Goal: Information Seeking & Learning: Check status

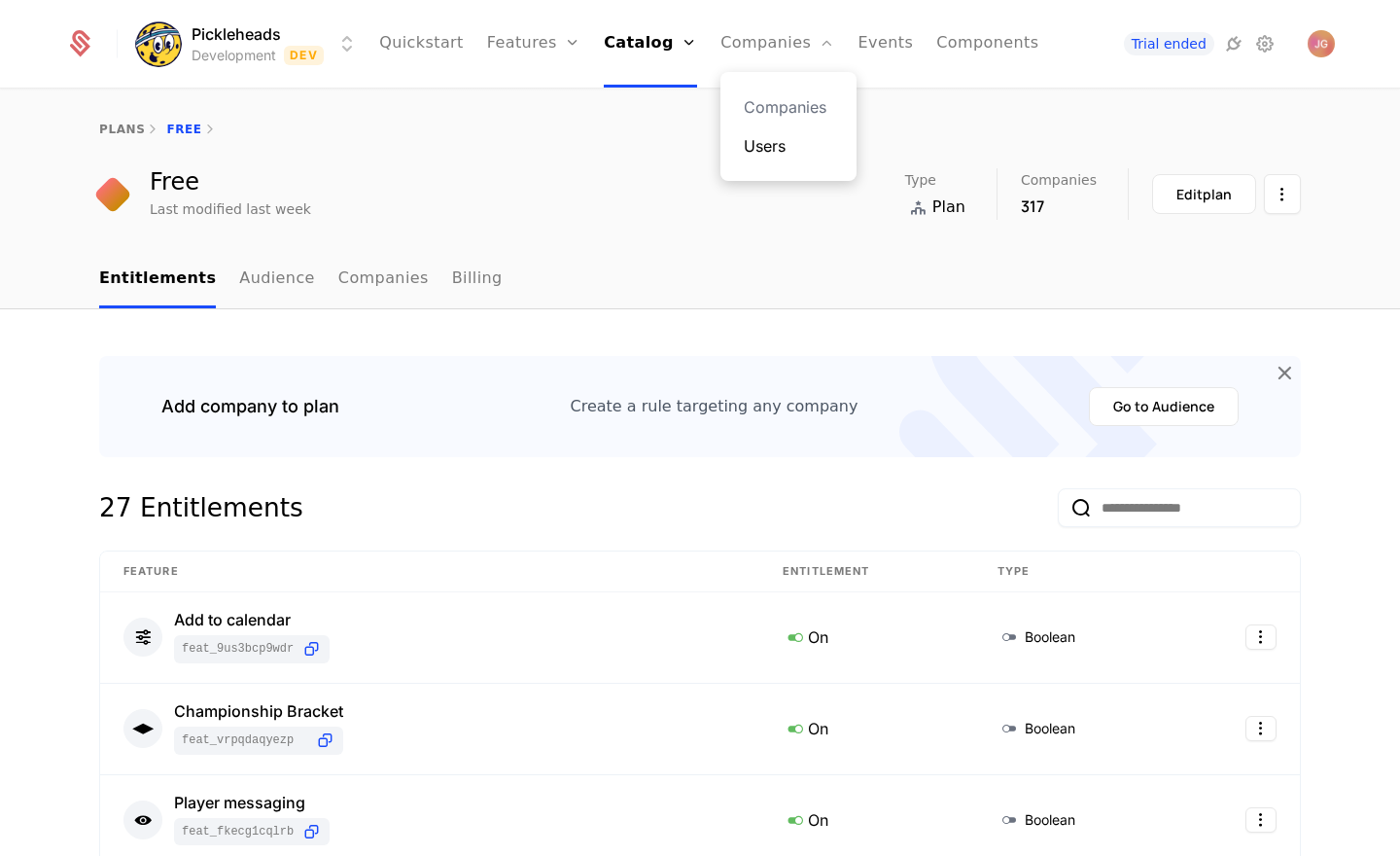
click at [800, 139] on link "Users" at bounding box center [788, 146] width 90 height 24
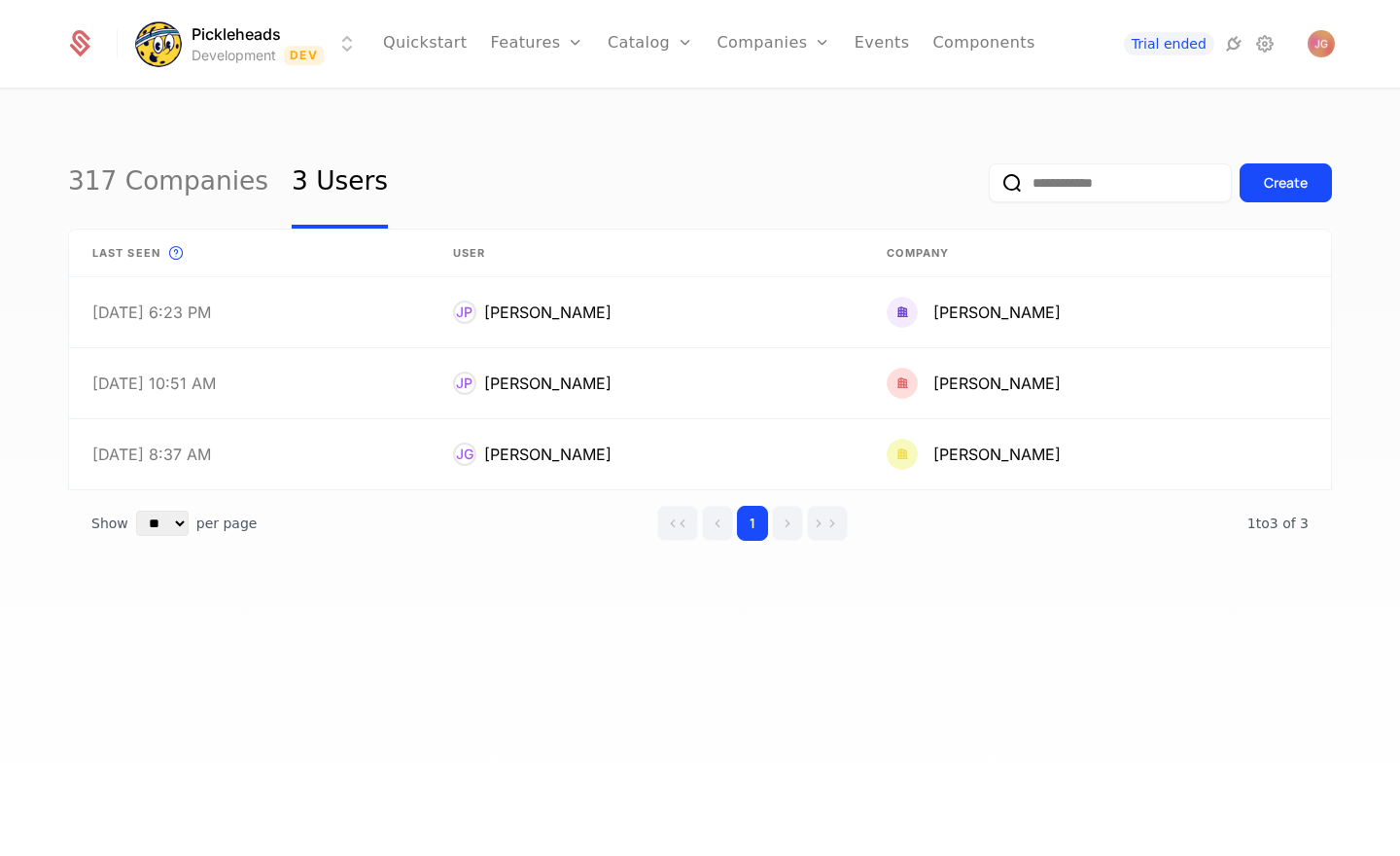
click at [1055, 188] on input "email" at bounding box center [1111, 182] width 243 height 39
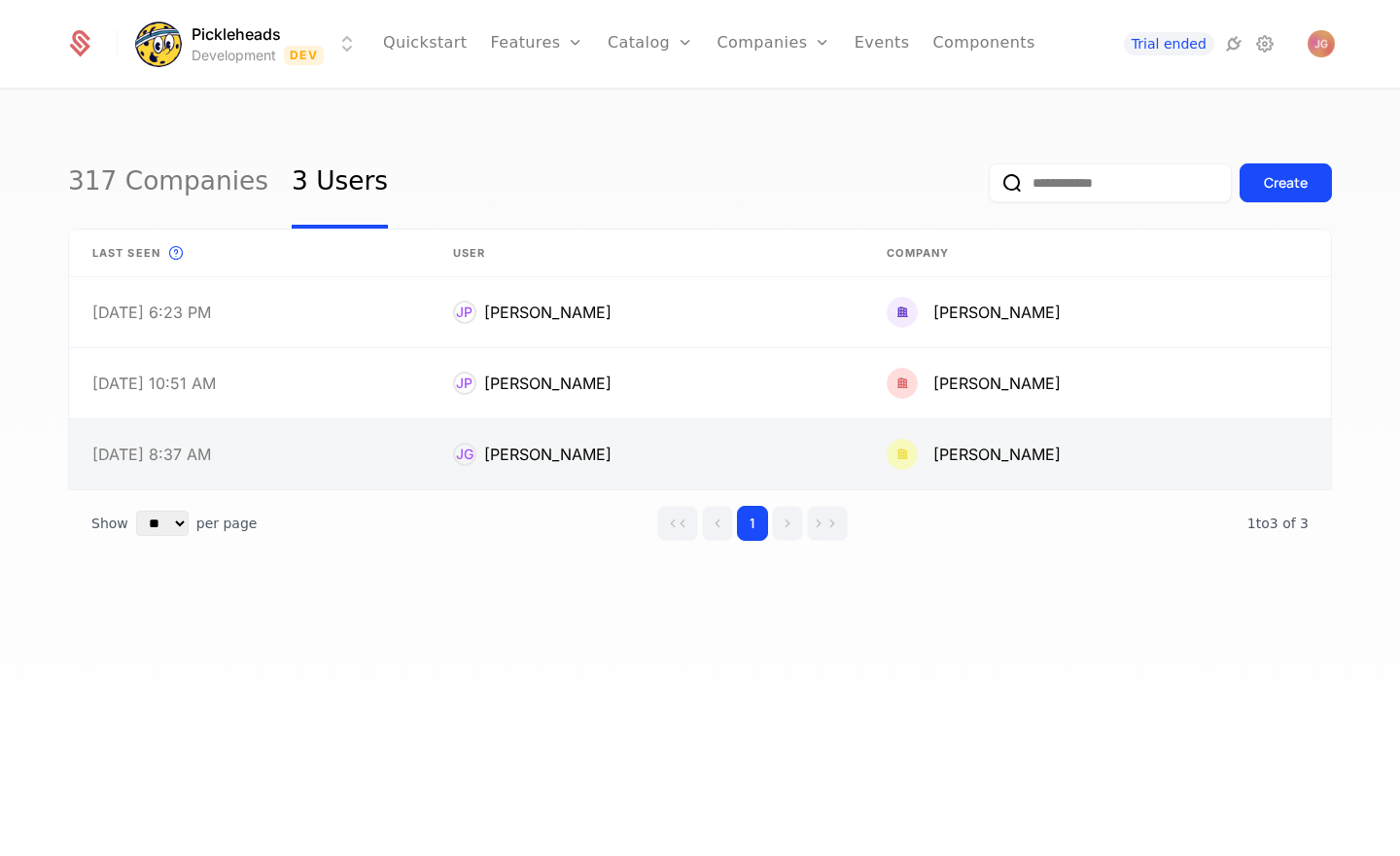
click at [363, 445] on link at bounding box center [249, 453] width 360 height 70
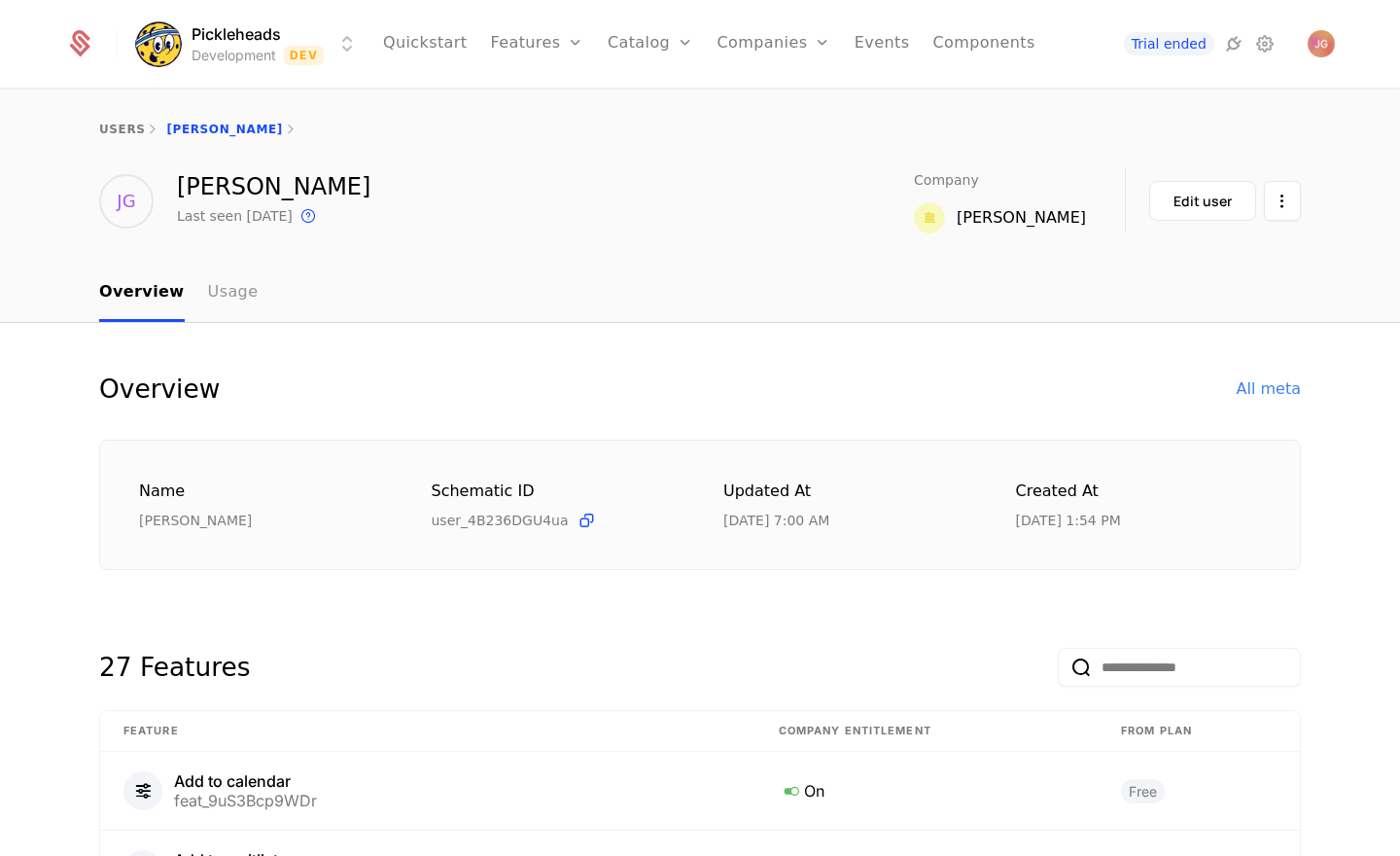
click at [220, 289] on link "Usage" at bounding box center [233, 293] width 50 height 57
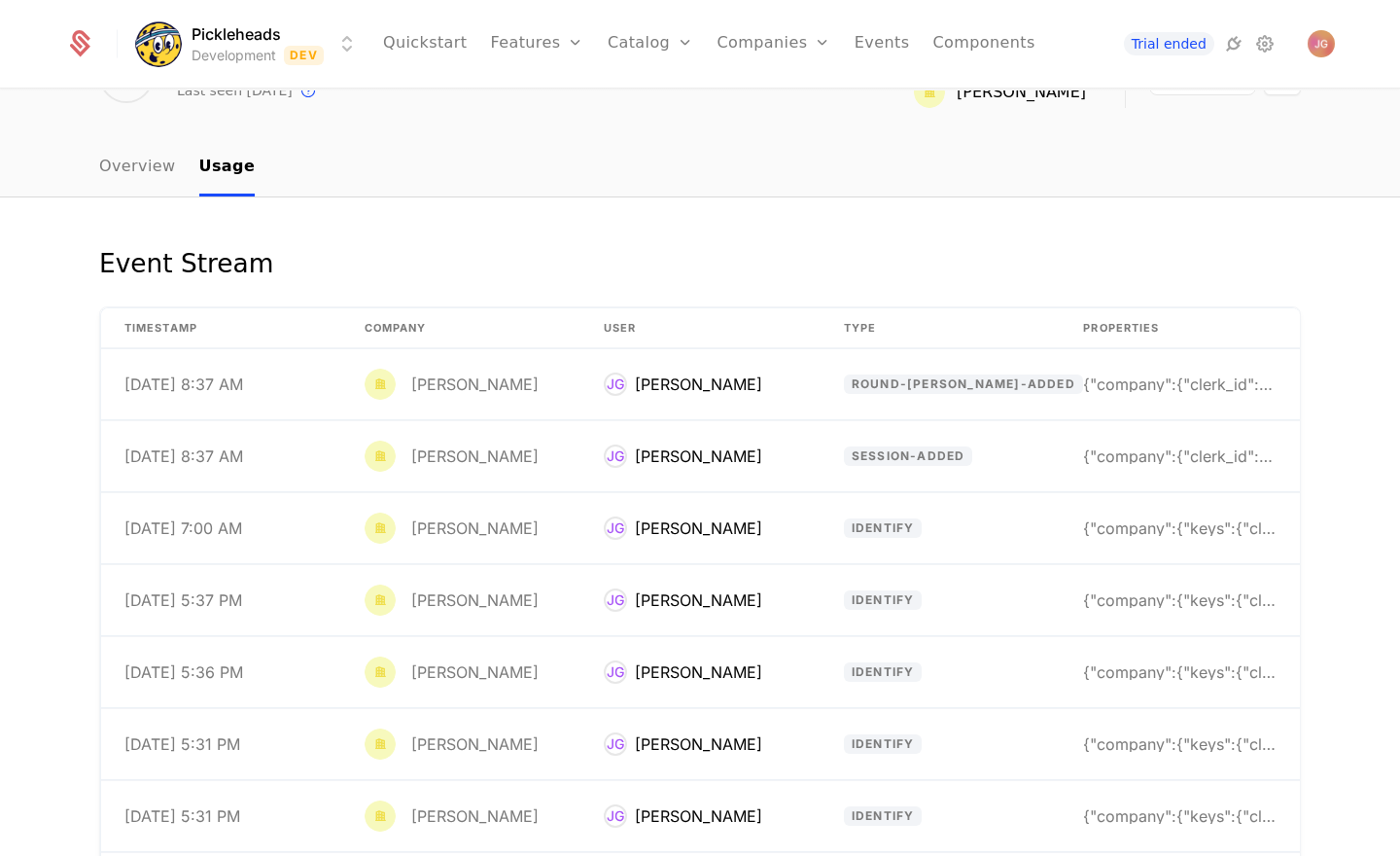
scroll to position [165, 0]
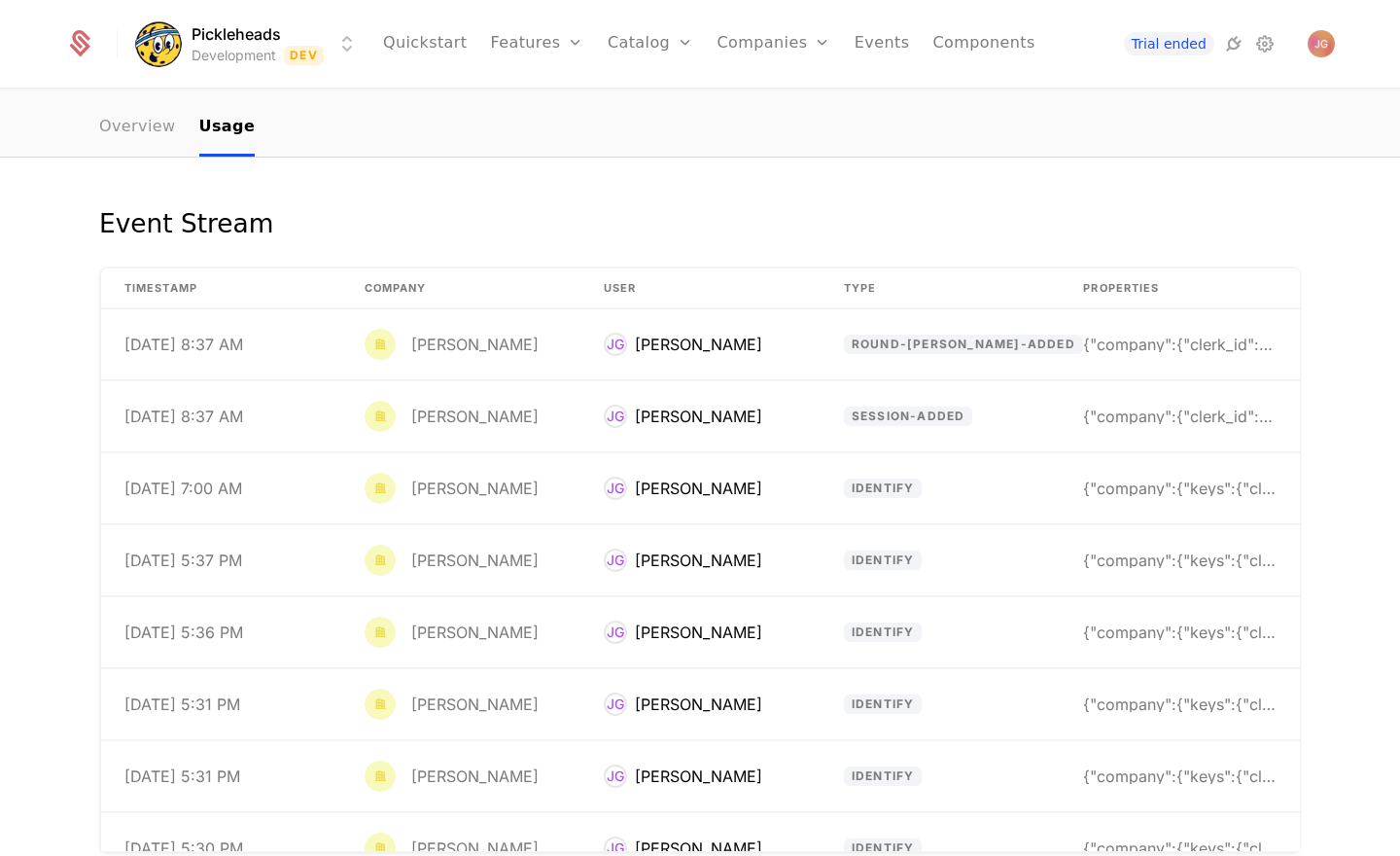
click at [160, 130] on link "Overview" at bounding box center [137, 127] width 77 height 57
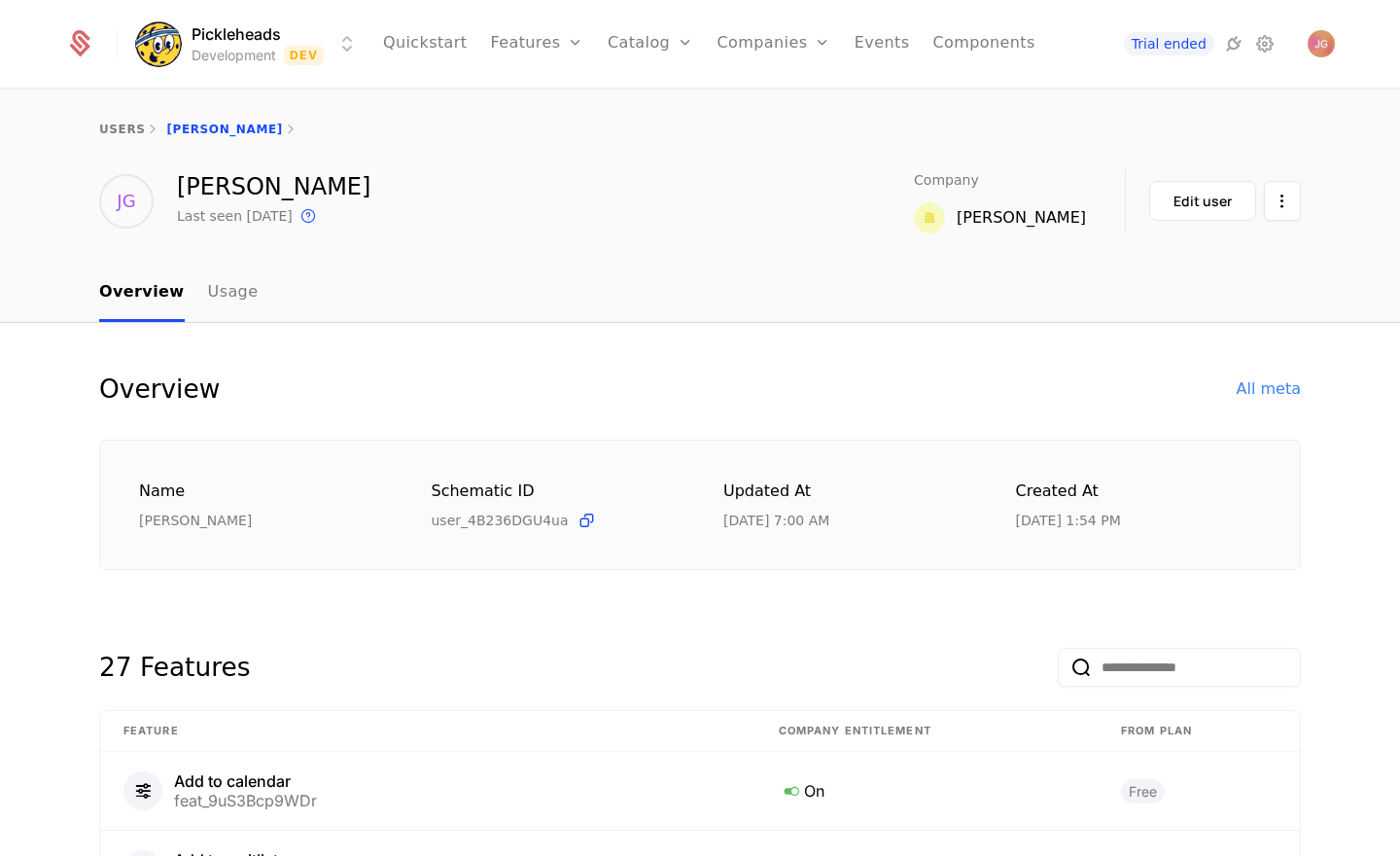
click at [1045, 218] on div "[PERSON_NAME]" at bounding box center [1021, 218] width 129 height 24
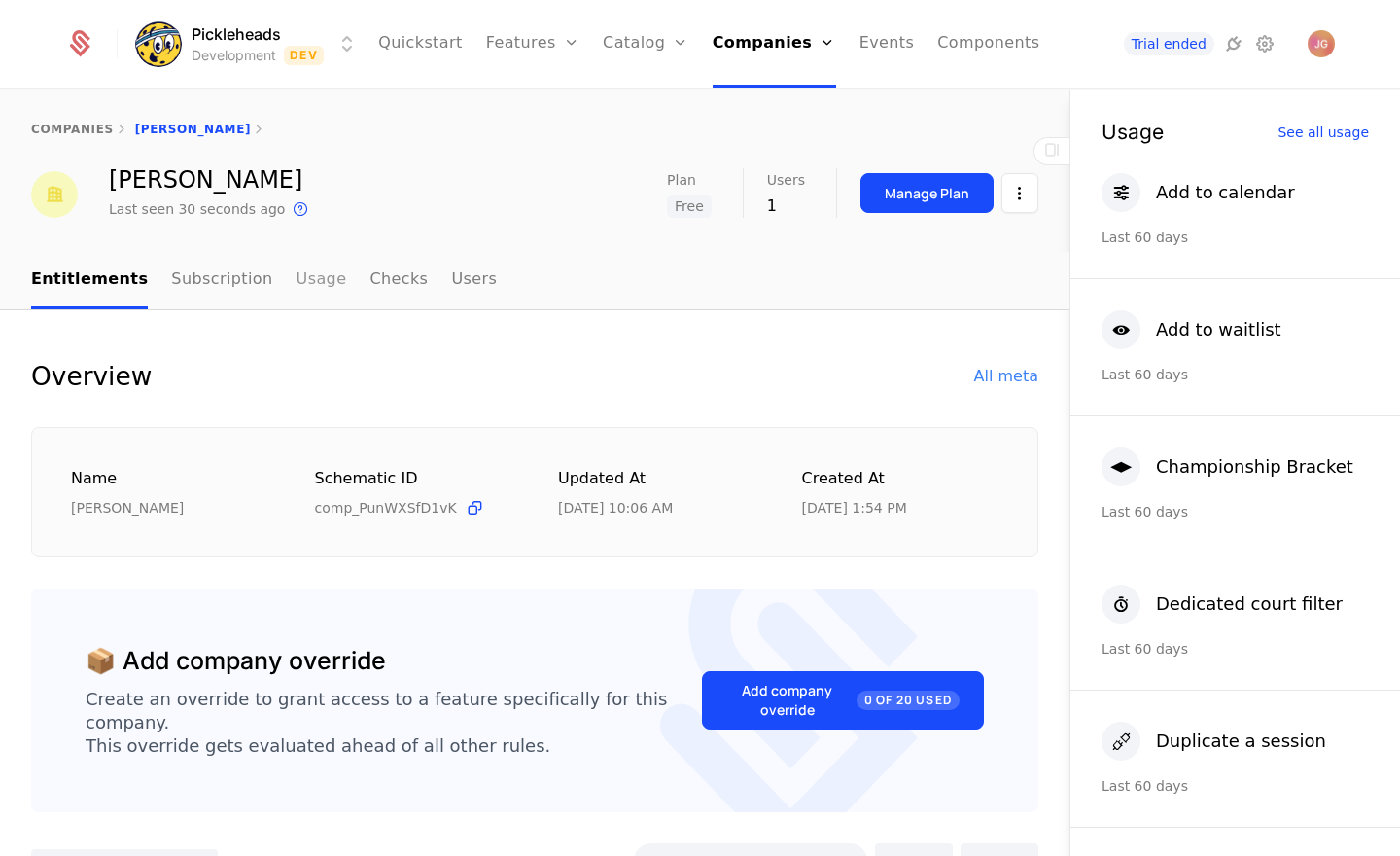
click at [296, 294] on link "Usage" at bounding box center [321, 280] width 50 height 57
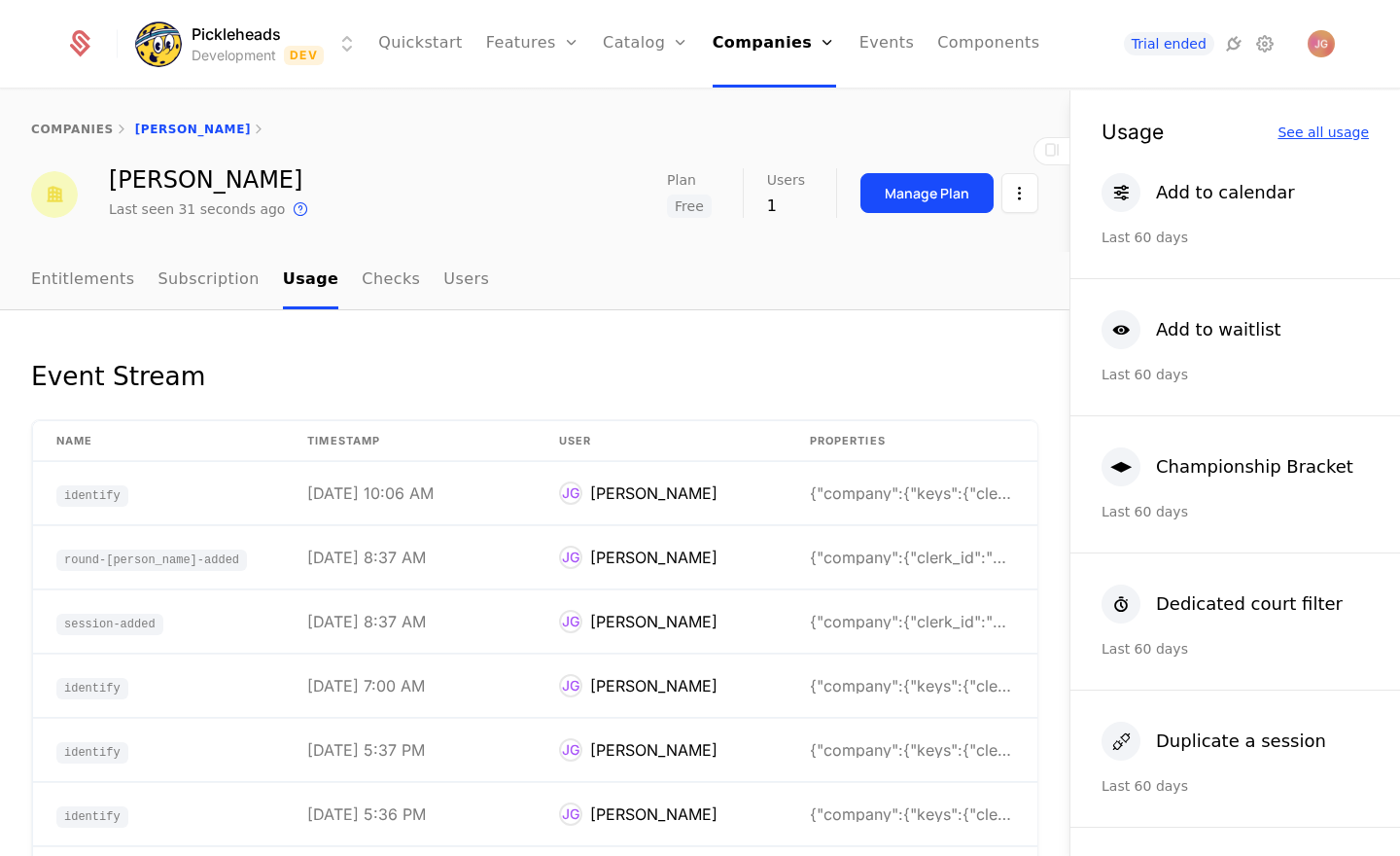
click at [1316, 128] on div "See all usage" at bounding box center [1323, 132] width 92 height 14
click at [460, 556] on td "8/25/25, 10:08 AM" at bounding box center [410, 558] width 251 height 63
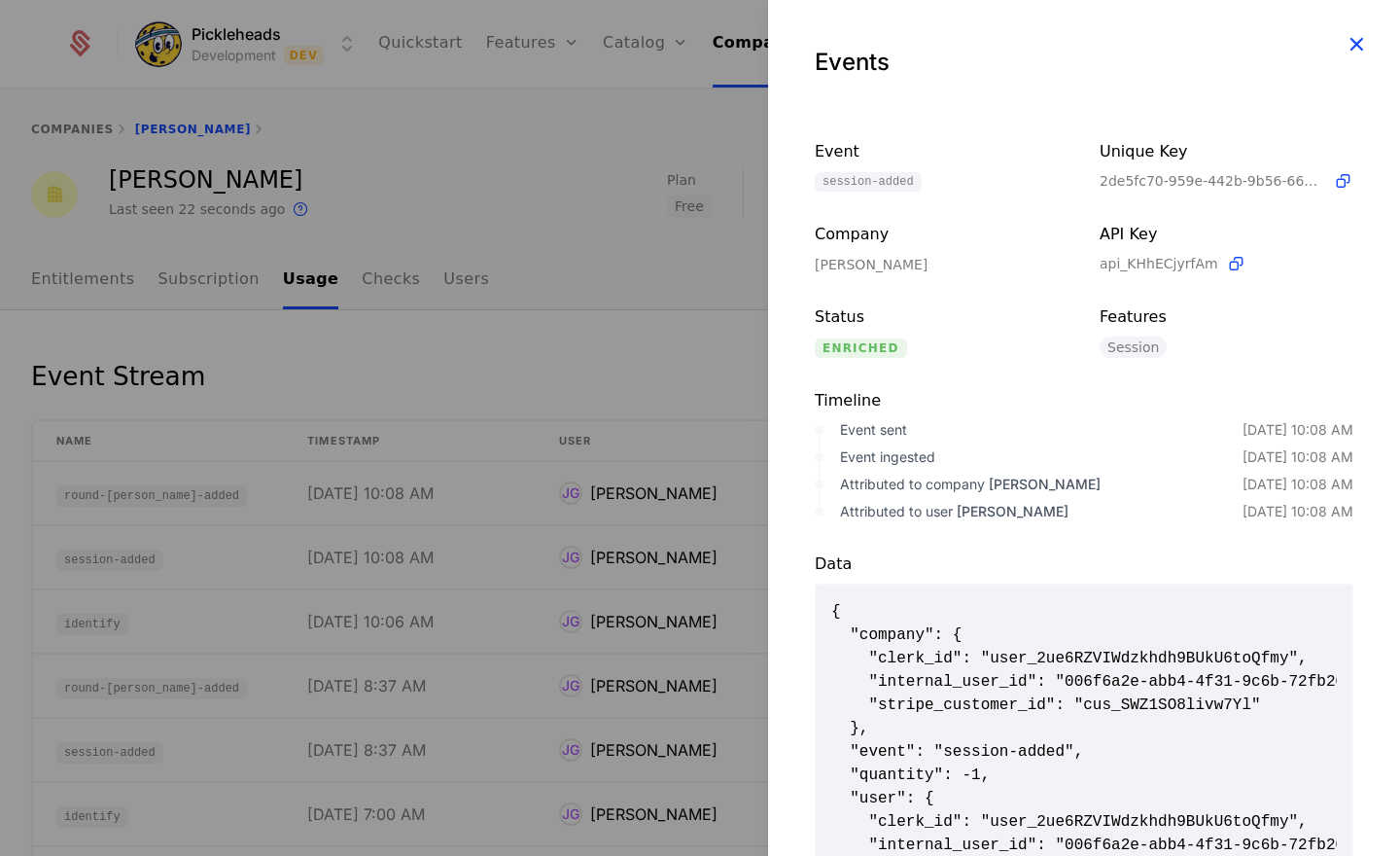
click at [1350, 36] on icon "button" at bounding box center [1357, 44] width 26 height 26
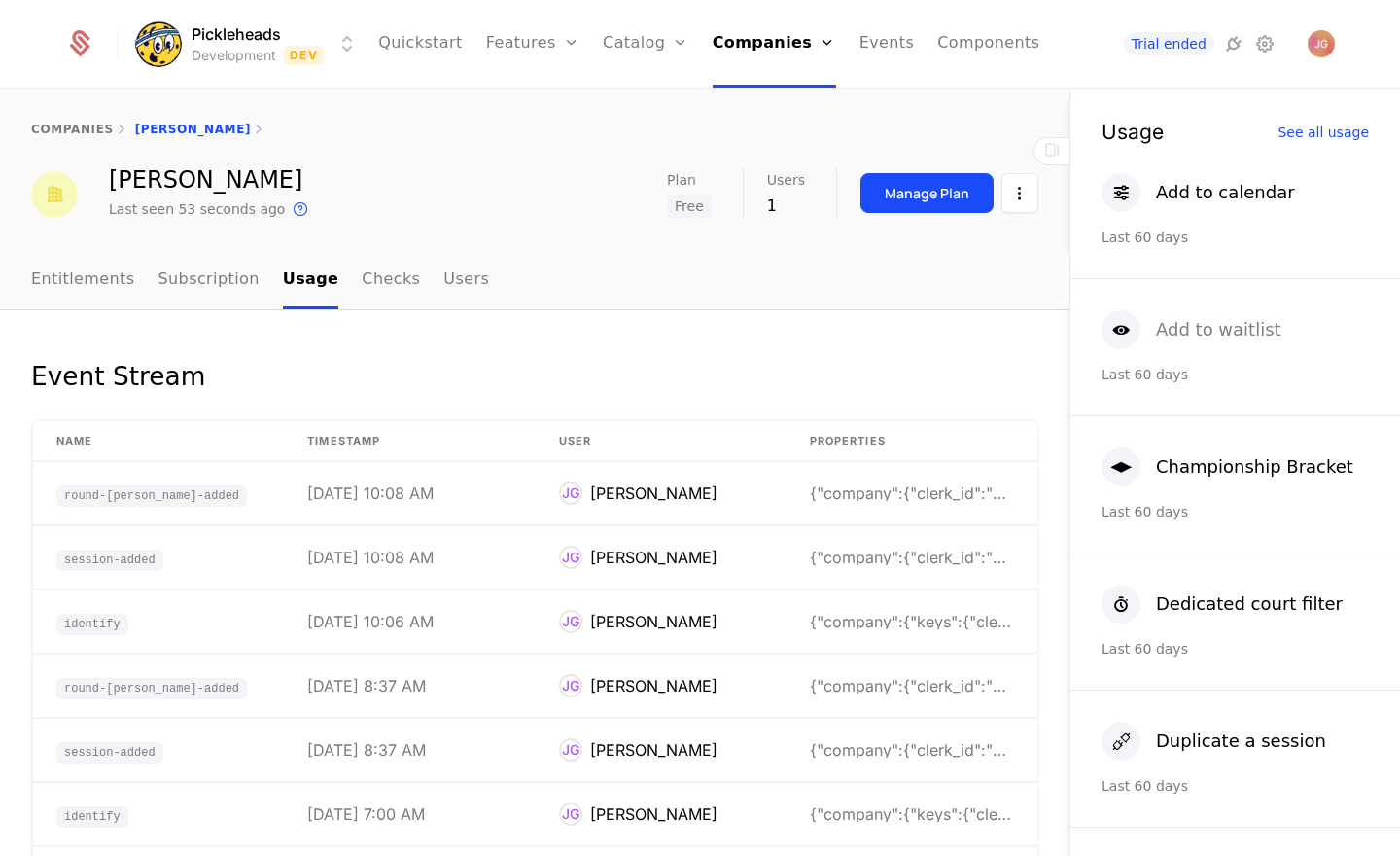
click at [1212, 321] on div "Add to waitlist" at bounding box center [1218, 330] width 125 height 28
click at [383, 285] on link "Checks" at bounding box center [390, 280] width 58 height 57
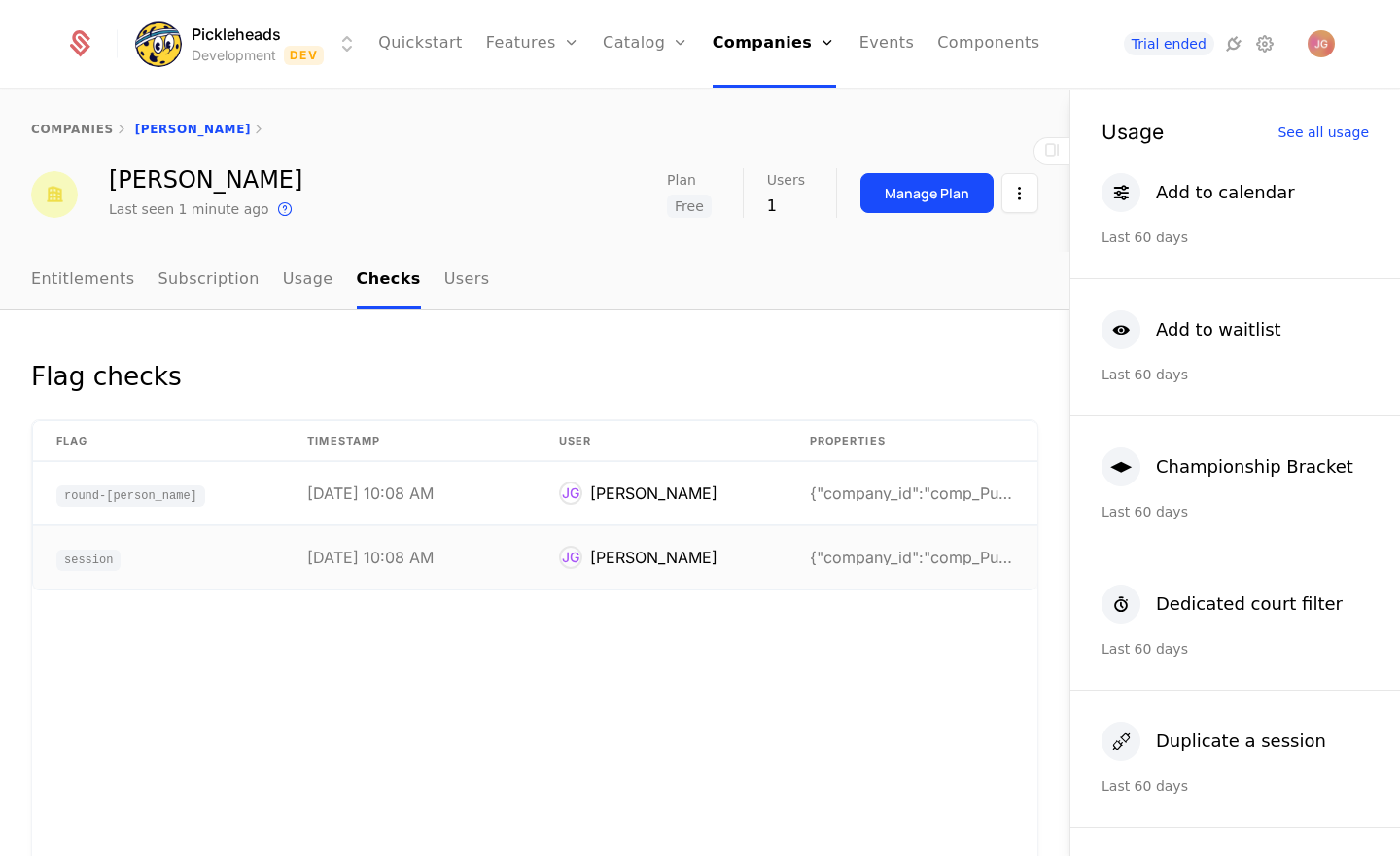
click at [165, 561] on td "session" at bounding box center [158, 557] width 251 height 62
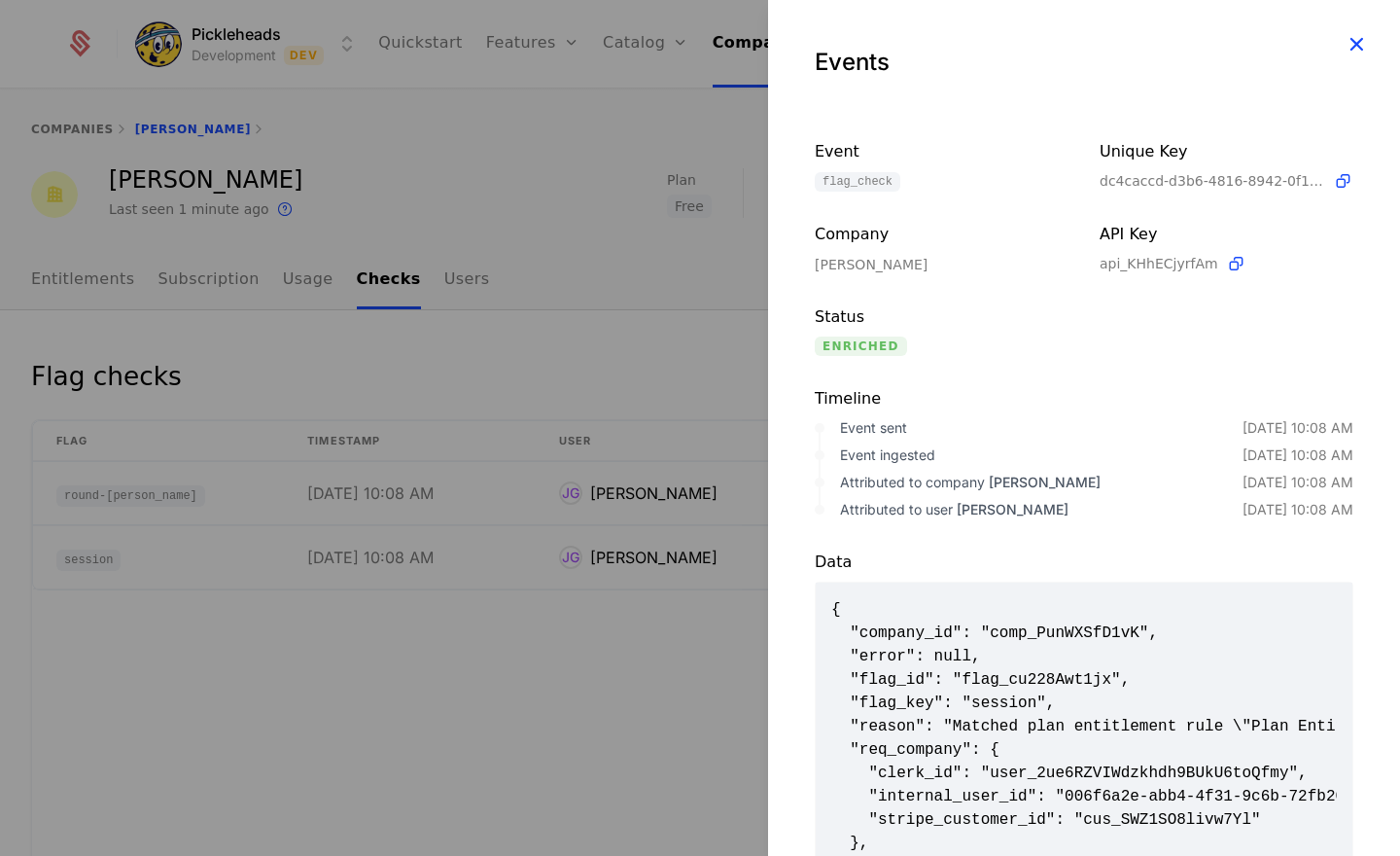
click at [1352, 45] on icon "button" at bounding box center [1357, 44] width 26 height 26
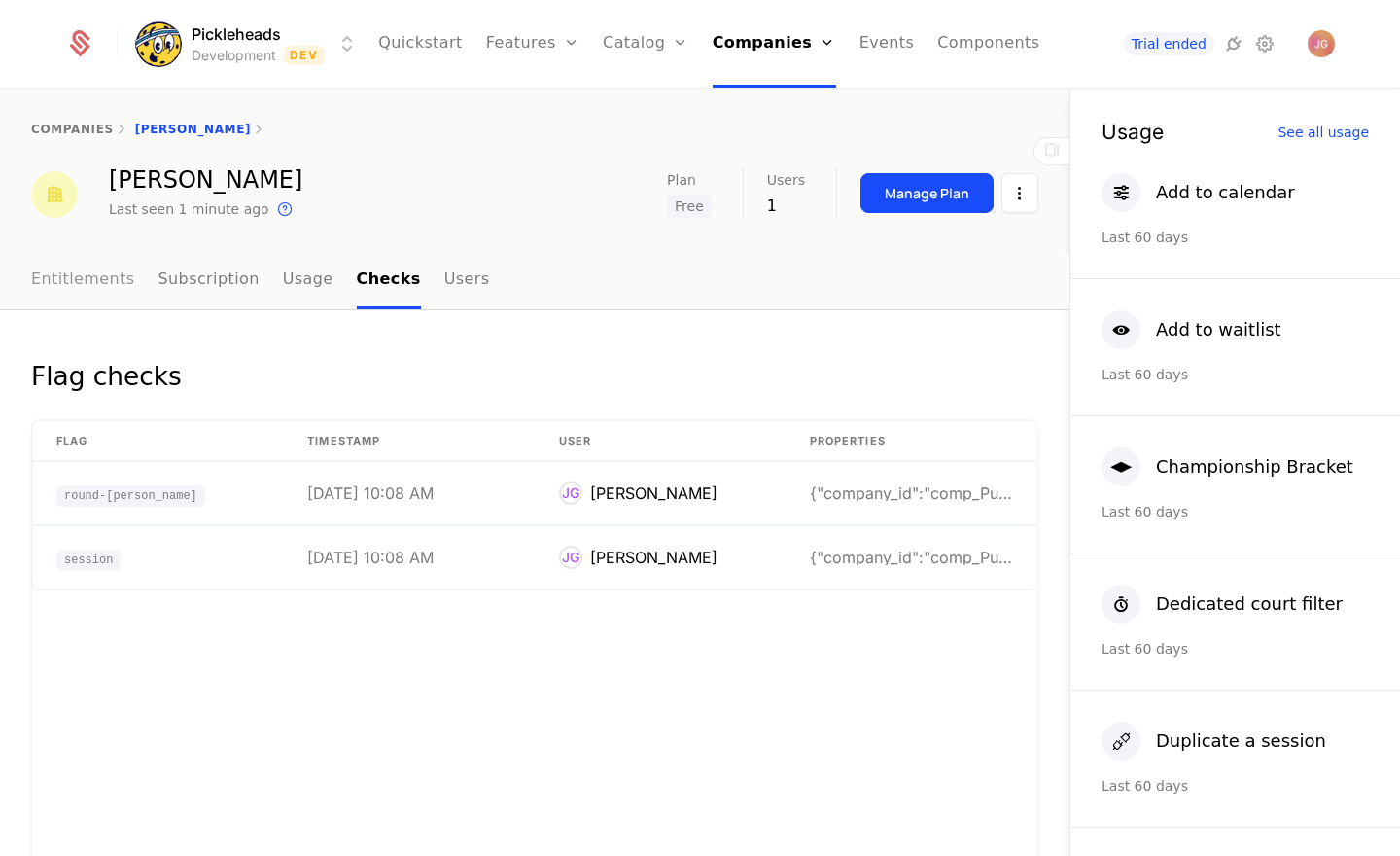
click at [90, 282] on link "Entitlements" at bounding box center [83, 280] width 104 height 57
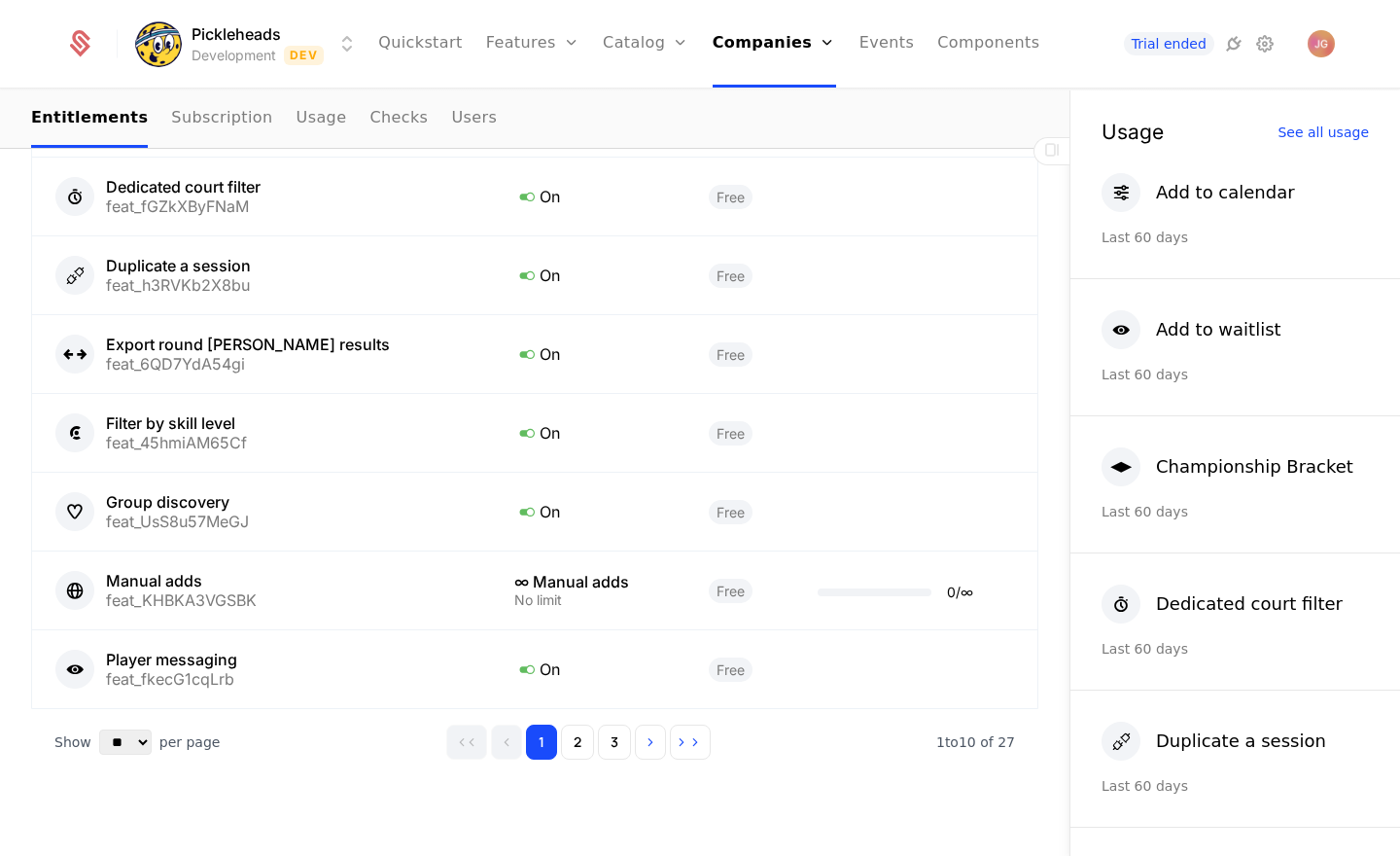
scroll to position [1301, 0]
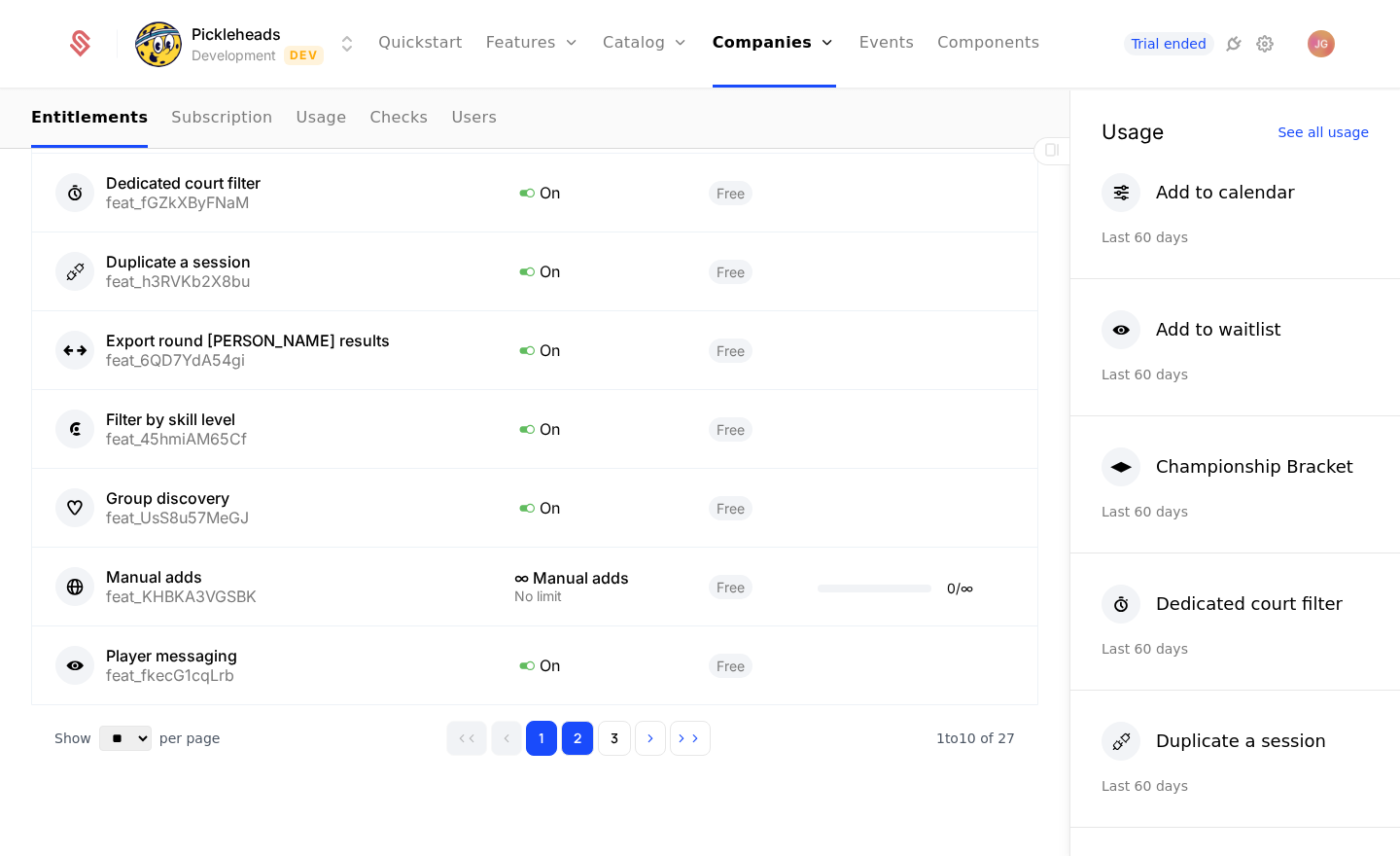
click at [575, 721] on button "2" at bounding box center [577, 738] width 33 height 35
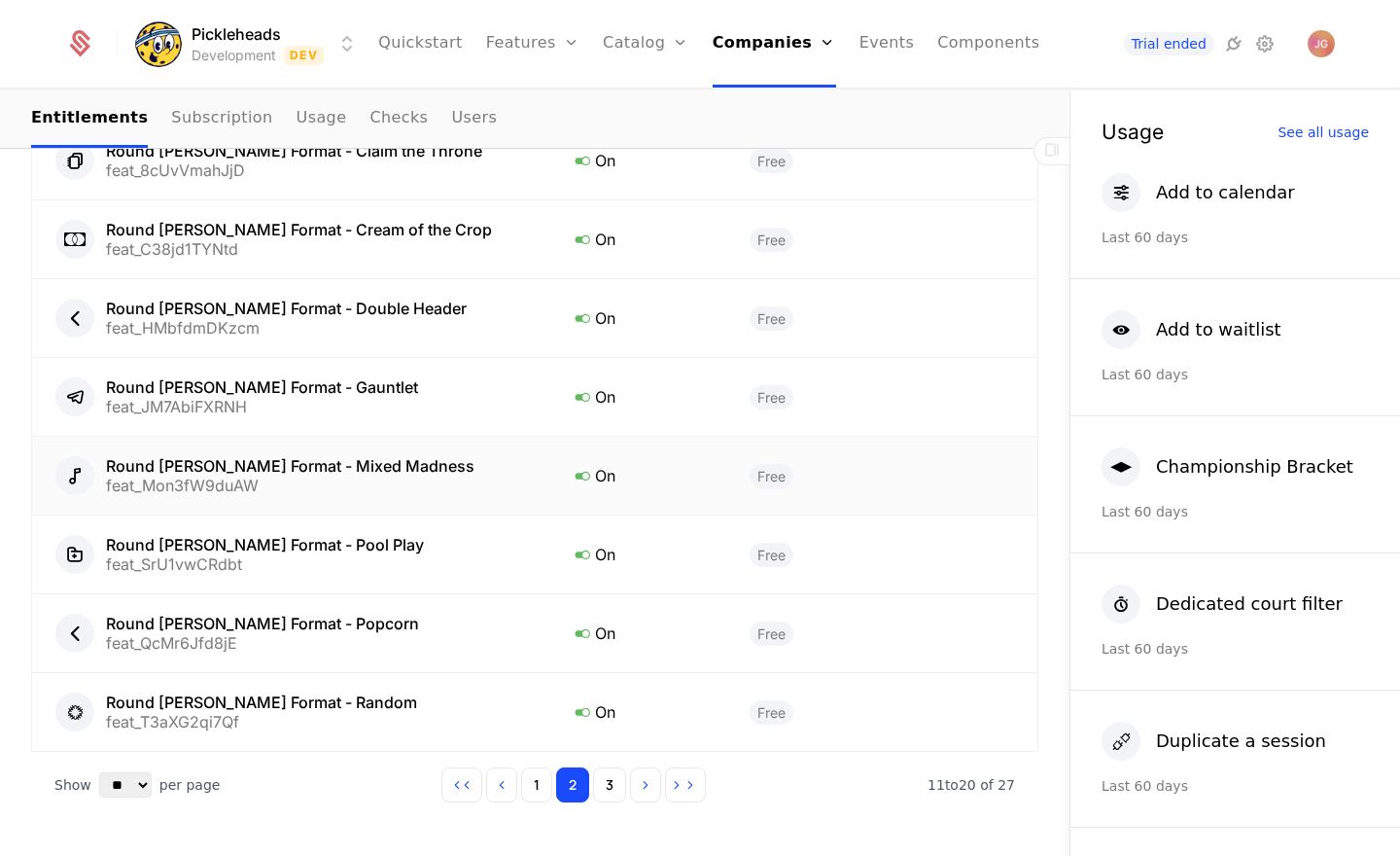
scroll to position [1301, 0]
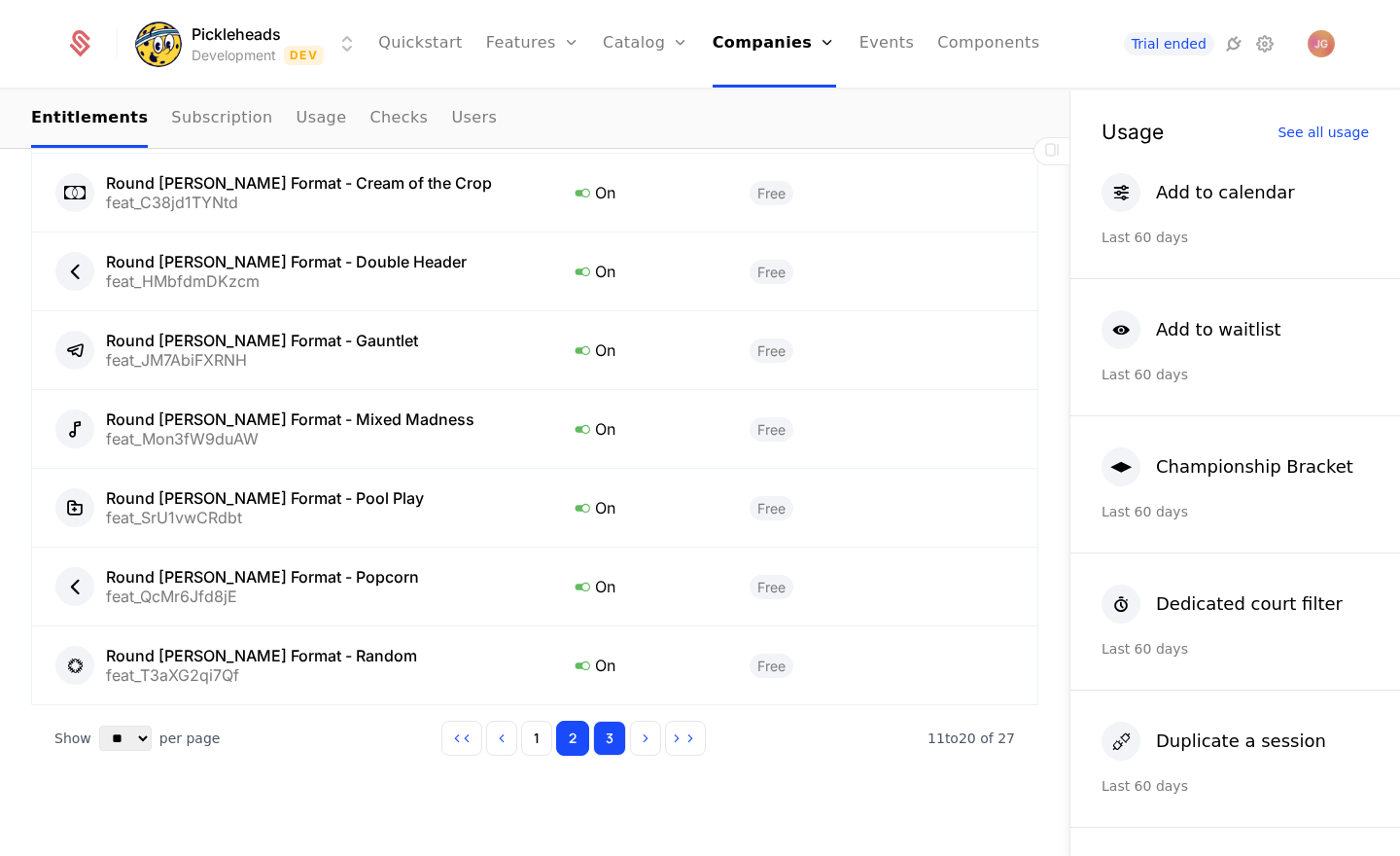
click at [609, 721] on button "3" at bounding box center [609, 738] width 33 height 35
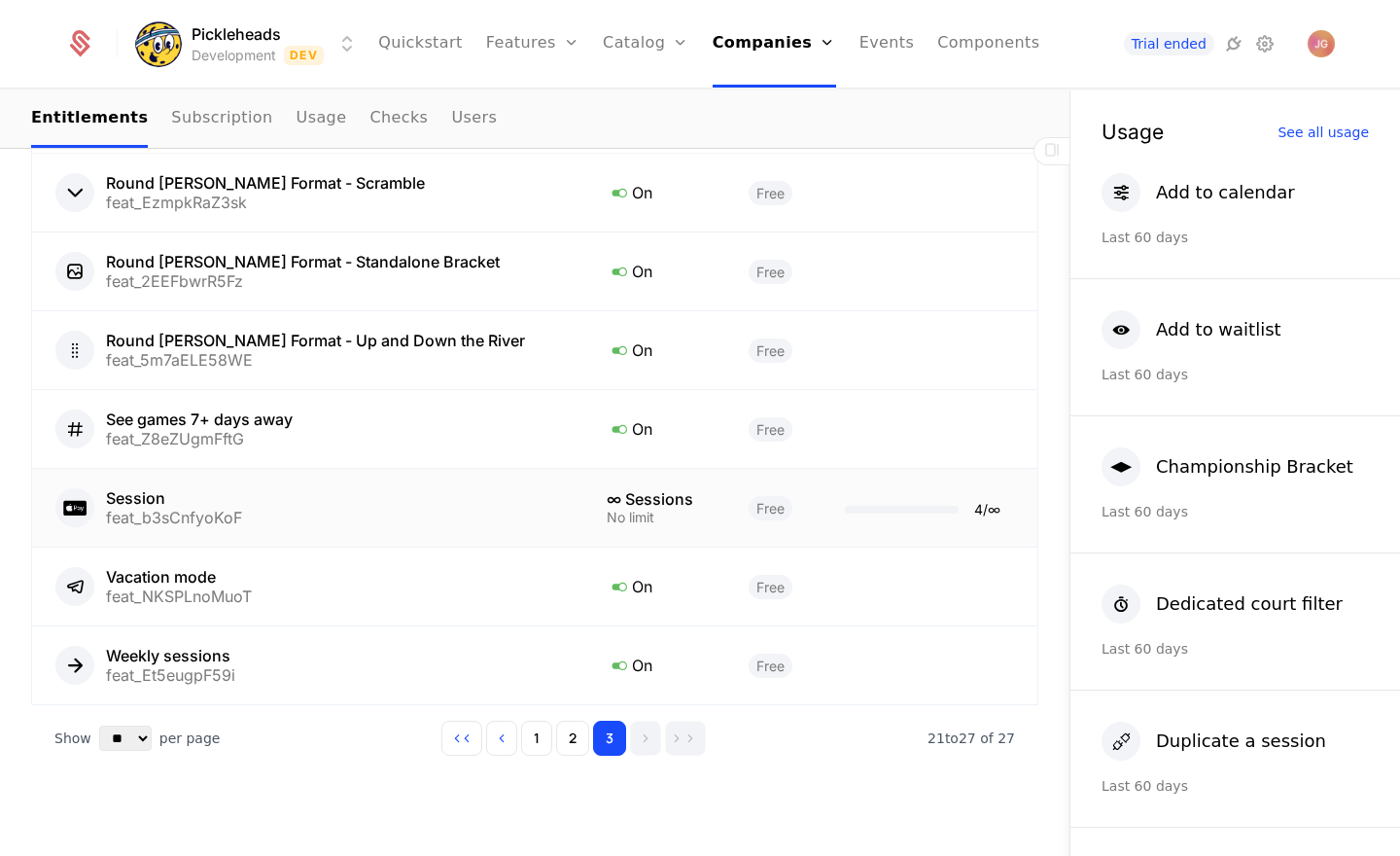
click at [974, 503] on div "4 / ∞" at bounding box center [987, 509] width 27 height 14
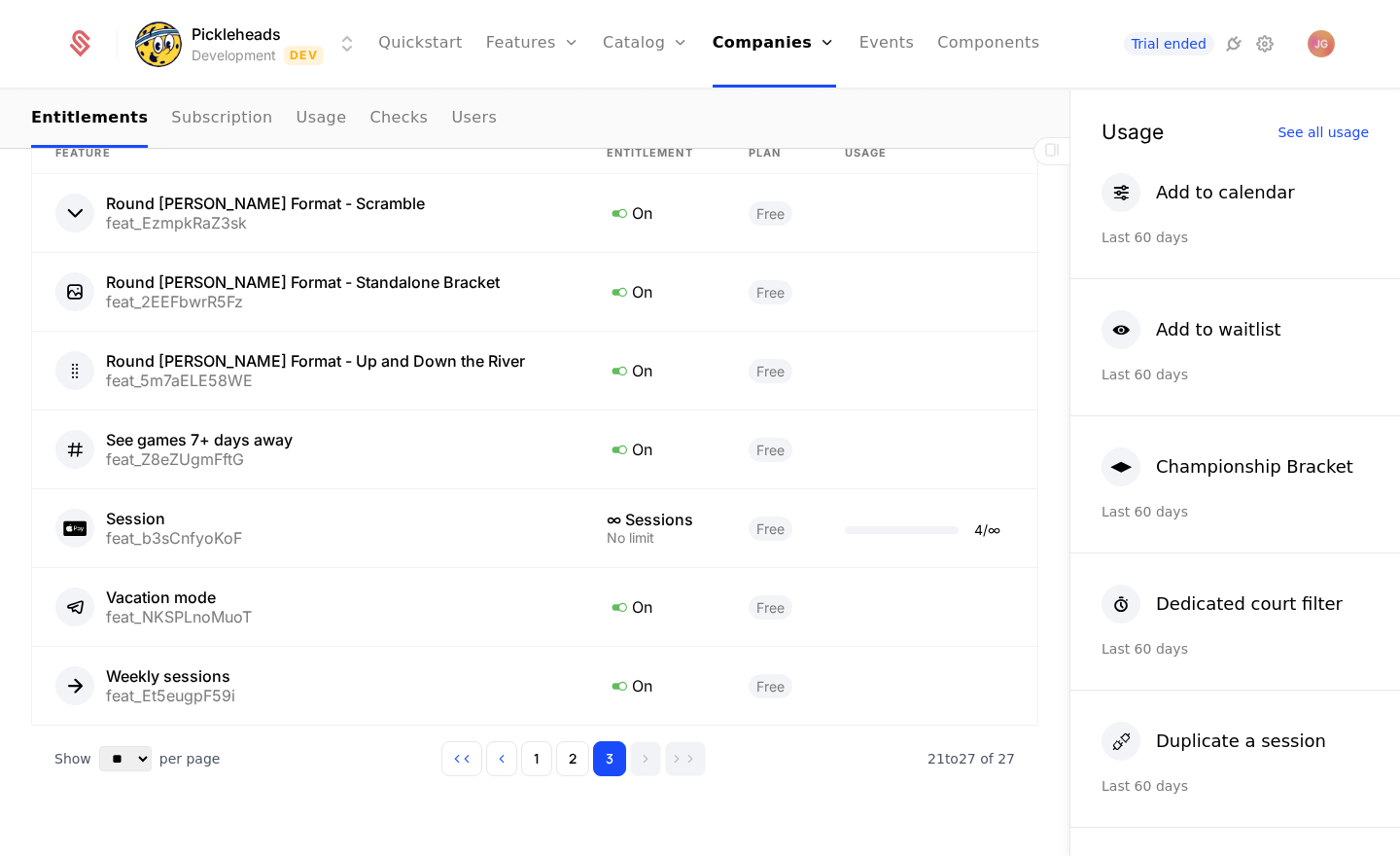
scroll to position [1064, 0]
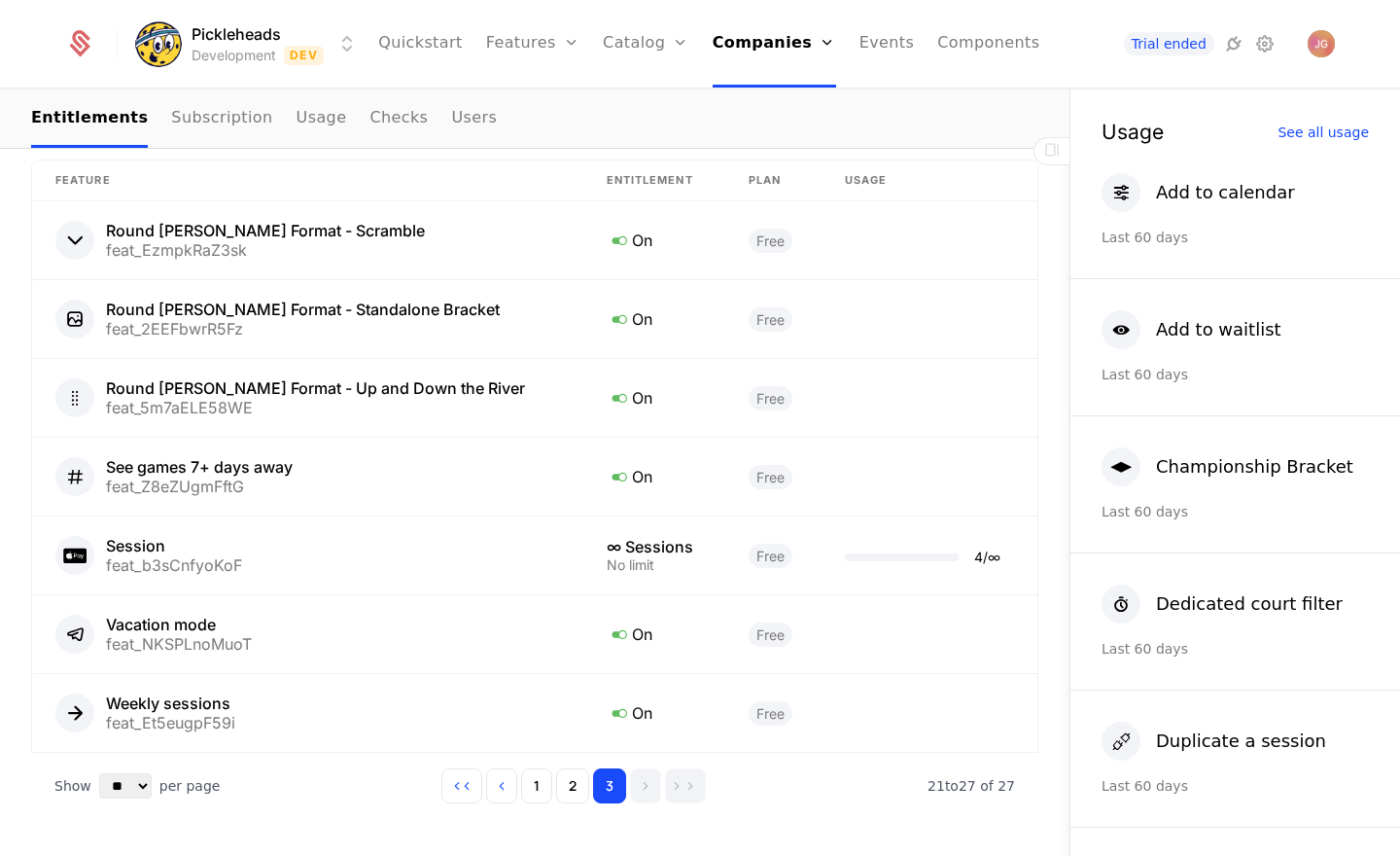
scroll to position [1034, 0]
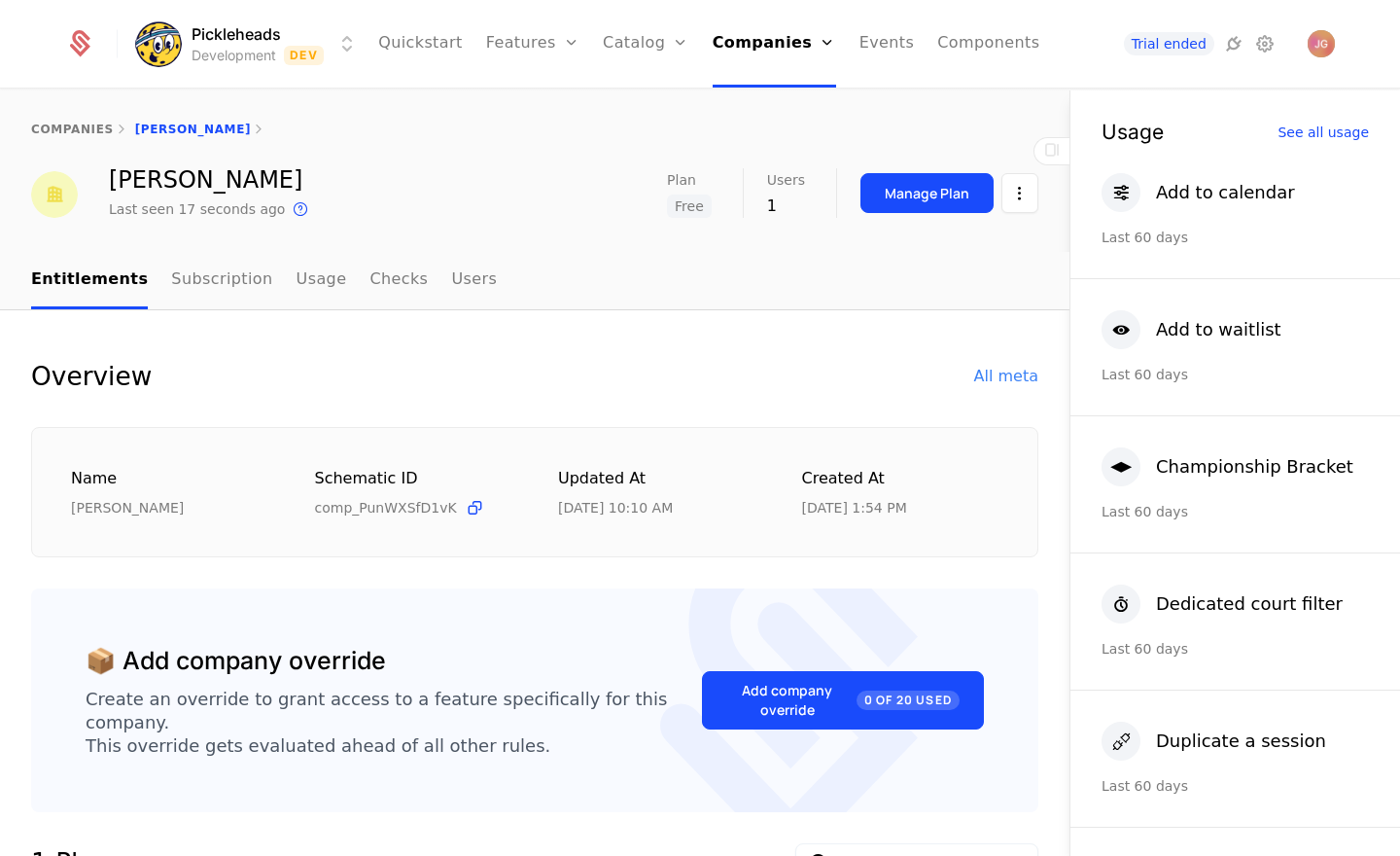
click at [94, 370] on div "Overview" at bounding box center [92, 375] width 120 height 39
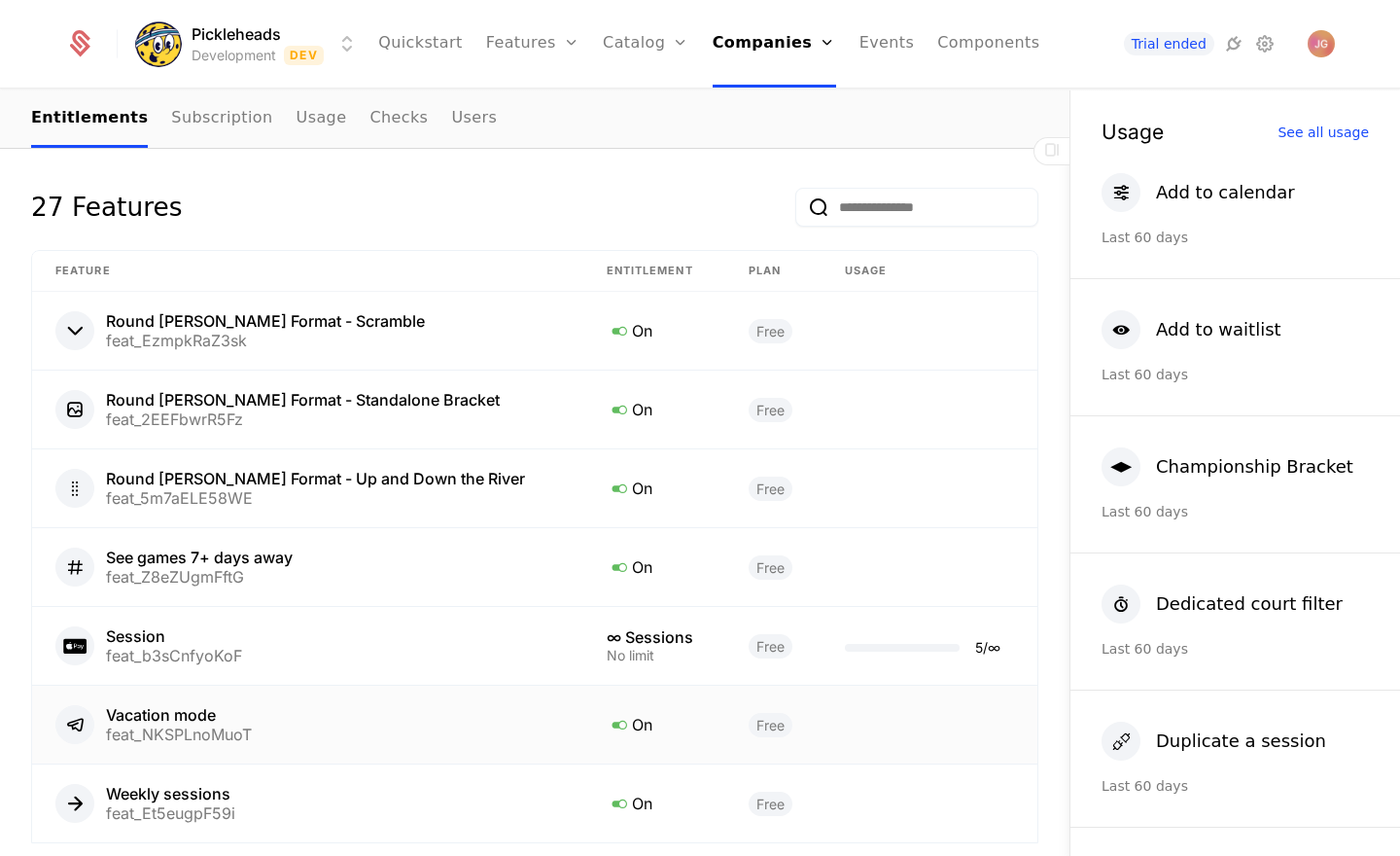
scroll to position [1064, 0]
